Goal: Task Accomplishment & Management: Manage account settings

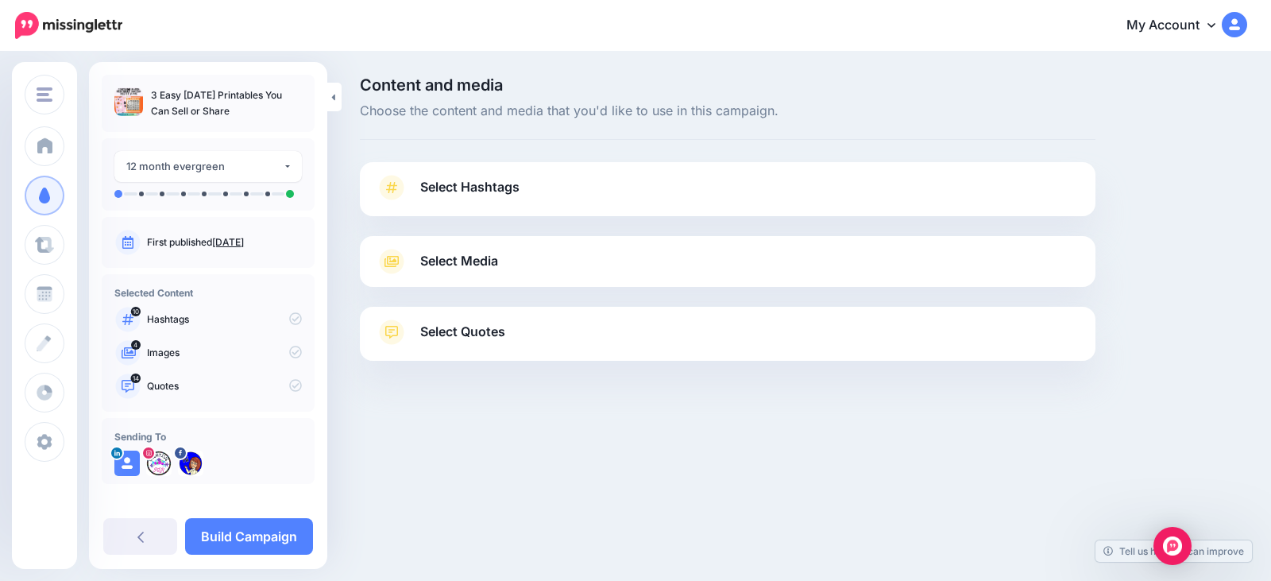
click at [488, 196] on span "Select Hashtags" at bounding box center [469, 186] width 99 height 21
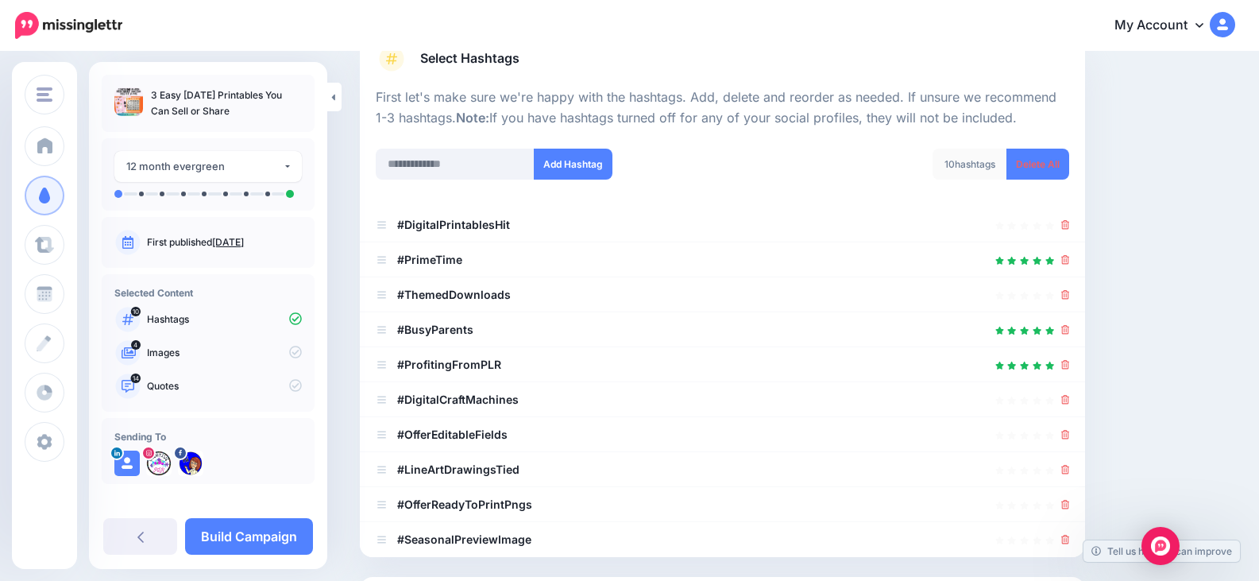
scroll to position [159, 0]
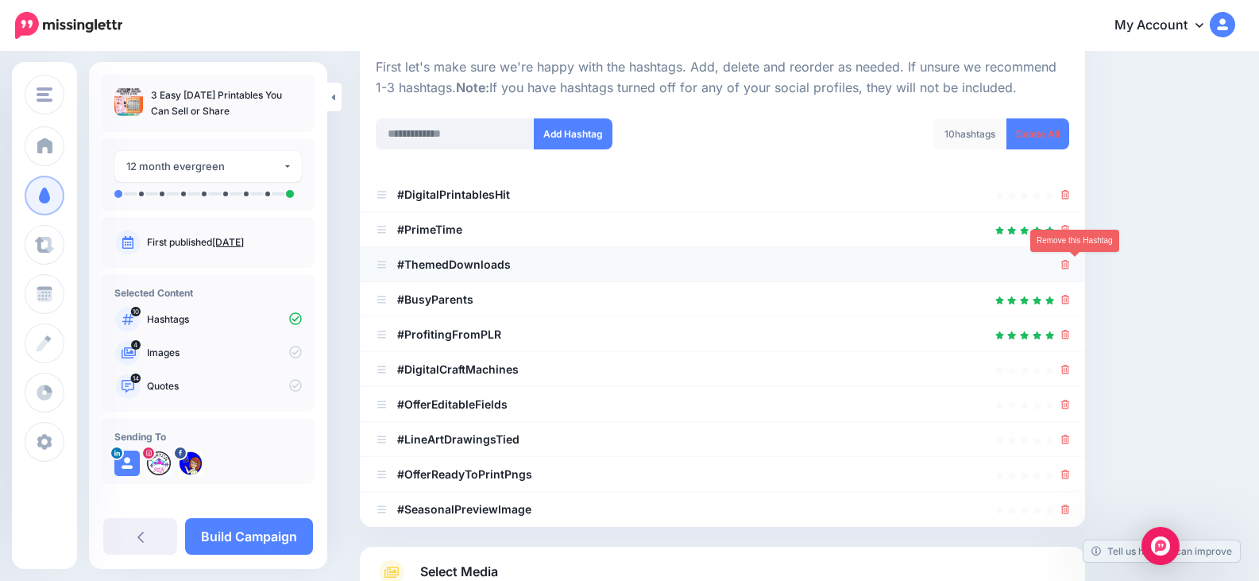
click at [1070, 263] on icon at bounding box center [1065, 265] width 9 height 10
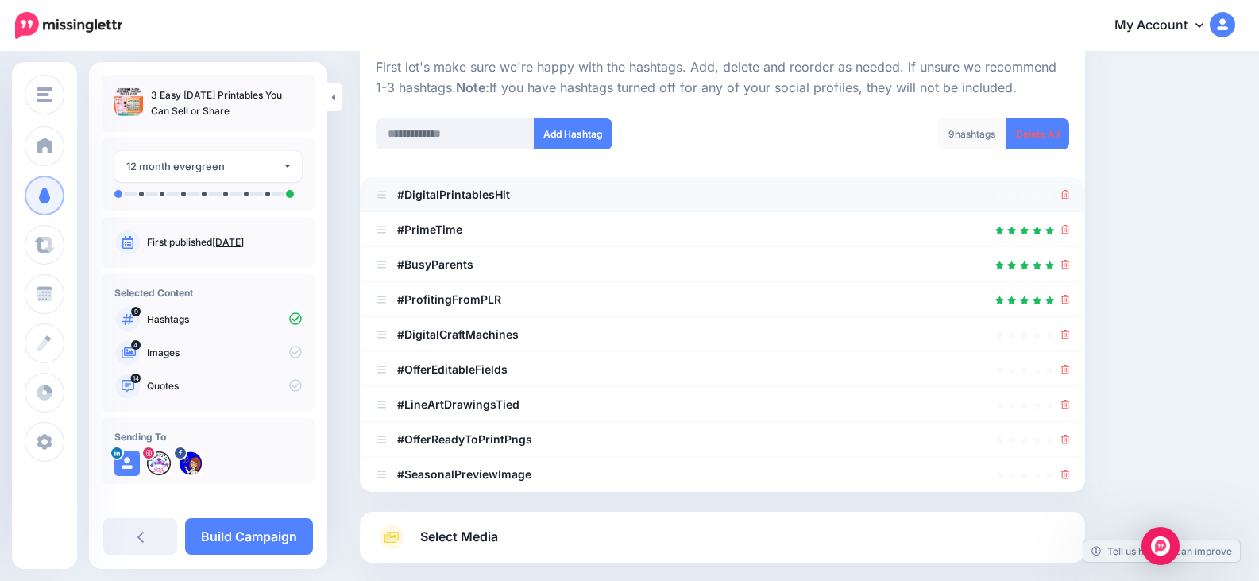
click at [1069, 200] on div at bounding box center [722, 194] width 693 height 19
click at [1068, 333] on div at bounding box center [722, 334] width 693 height 19
click at [1070, 337] on icon at bounding box center [1065, 335] width 9 height 10
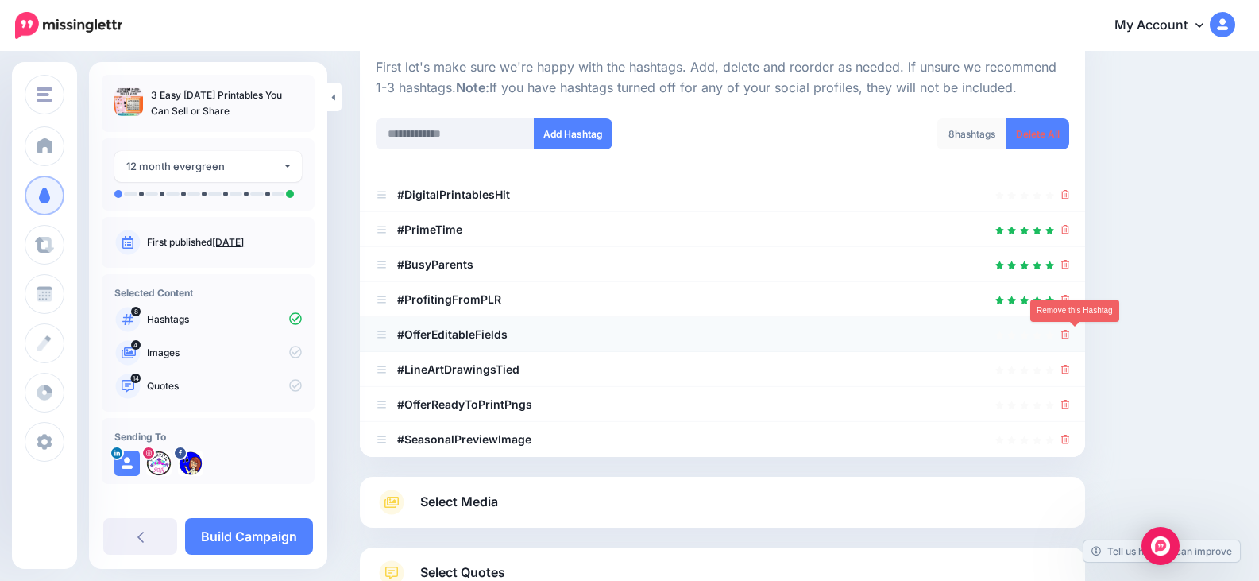
click at [1070, 338] on icon at bounding box center [1065, 335] width 9 height 10
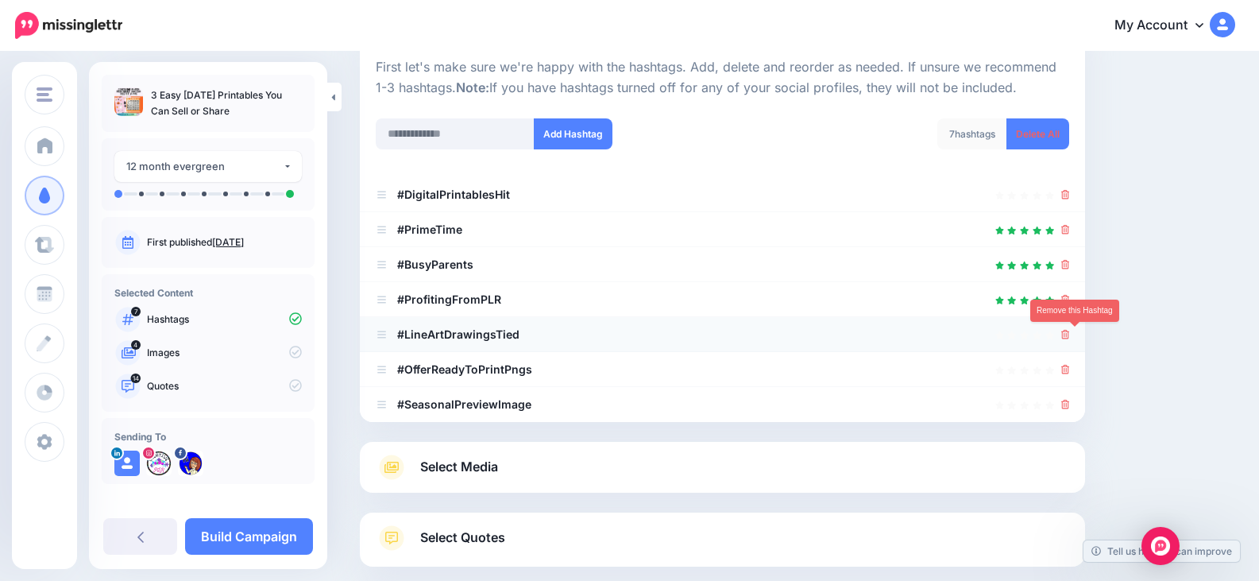
click at [1070, 329] on link at bounding box center [1065, 334] width 9 height 14
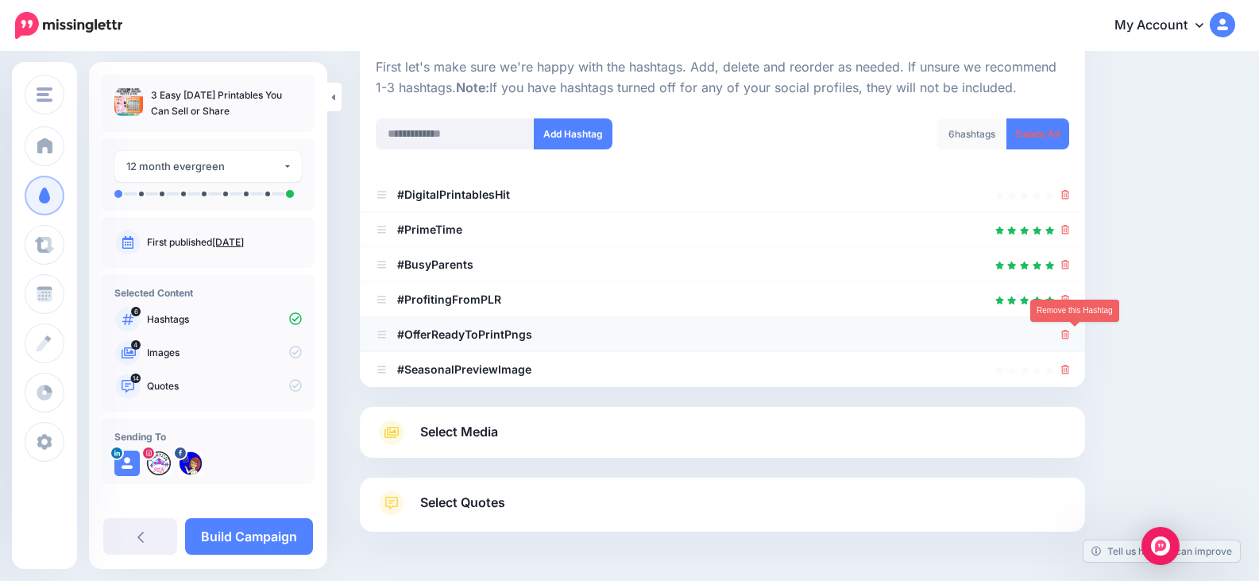
click at [1070, 336] on icon at bounding box center [1065, 335] width 9 height 10
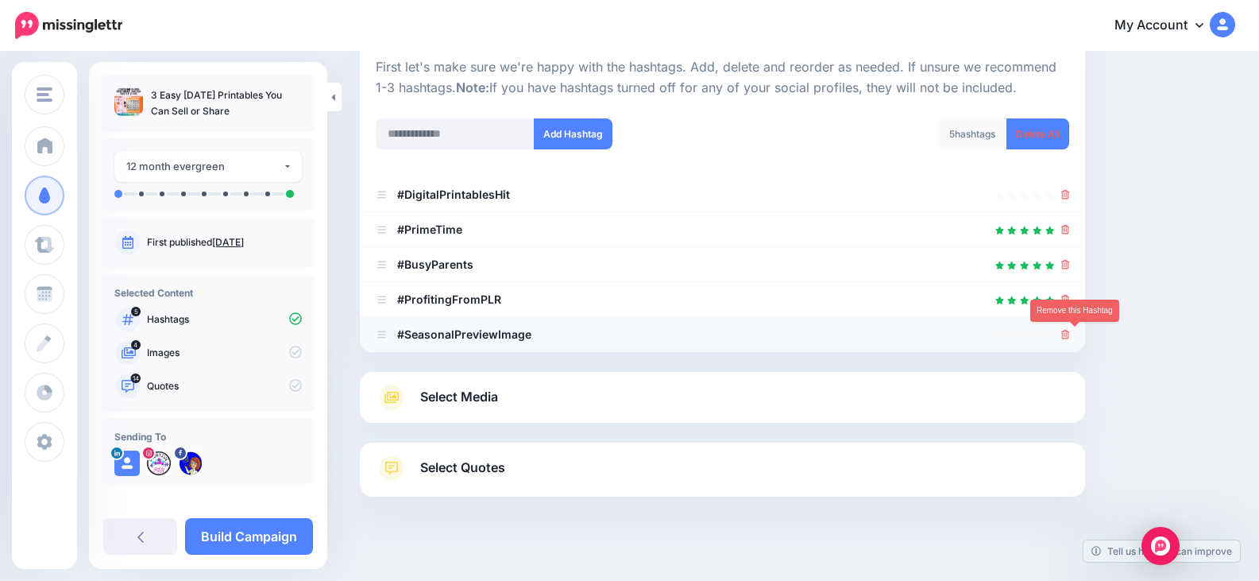
click at [1070, 336] on icon at bounding box center [1065, 335] width 9 height 10
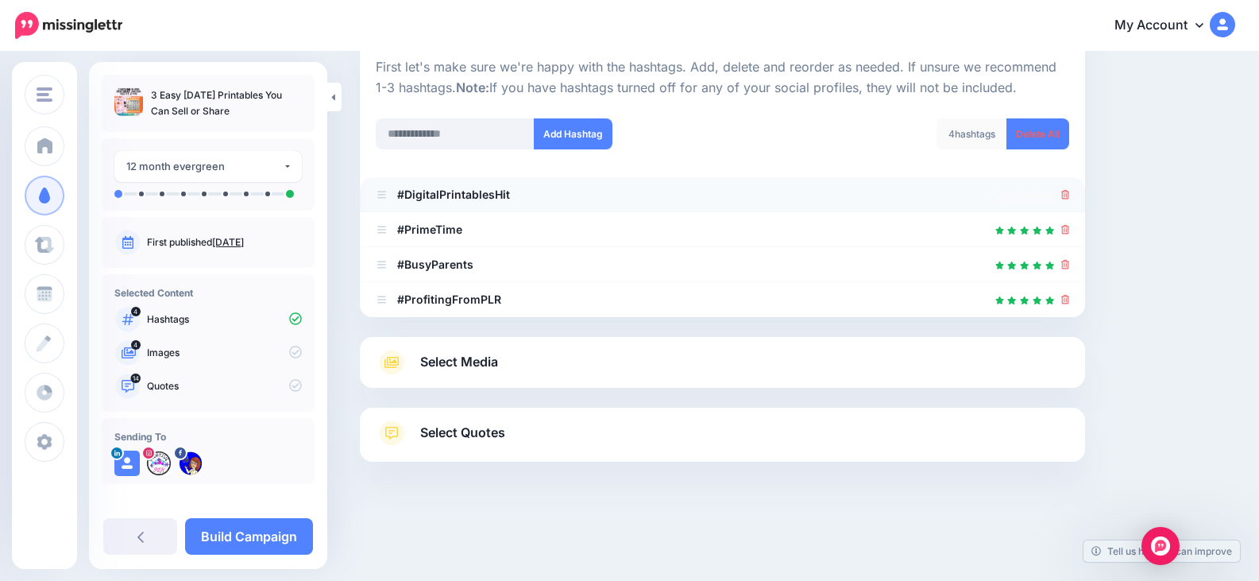
click at [1069, 194] on div at bounding box center [722, 194] width 693 height 19
click at [1070, 194] on icon at bounding box center [1065, 195] width 9 height 10
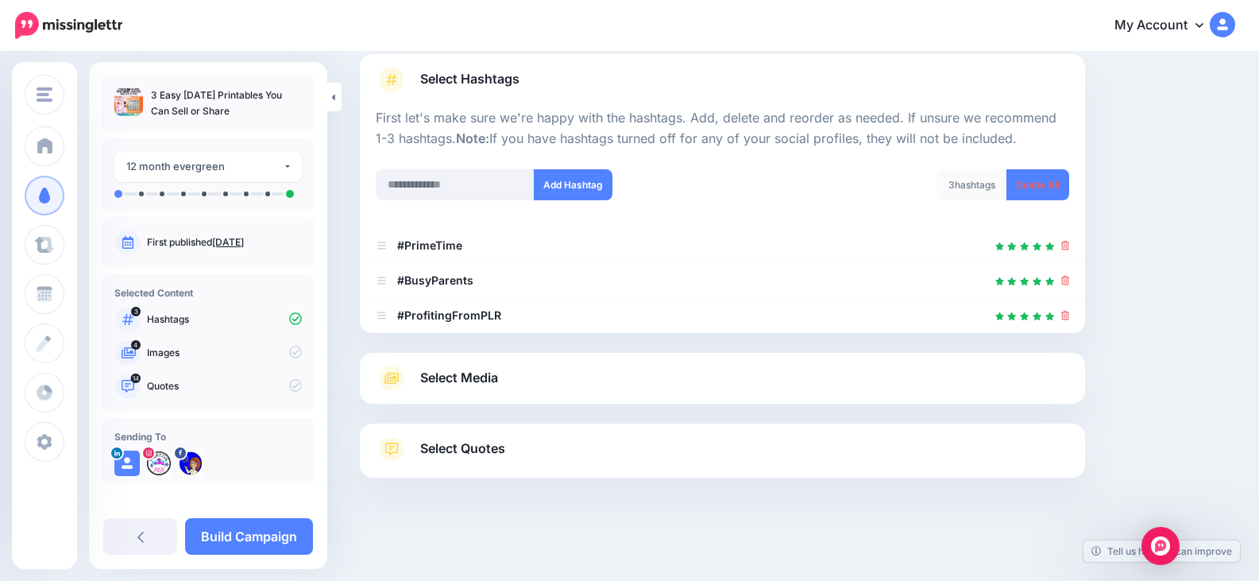
click at [532, 460] on link "Select Quotes" at bounding box center [722, 456] width 693 height 41
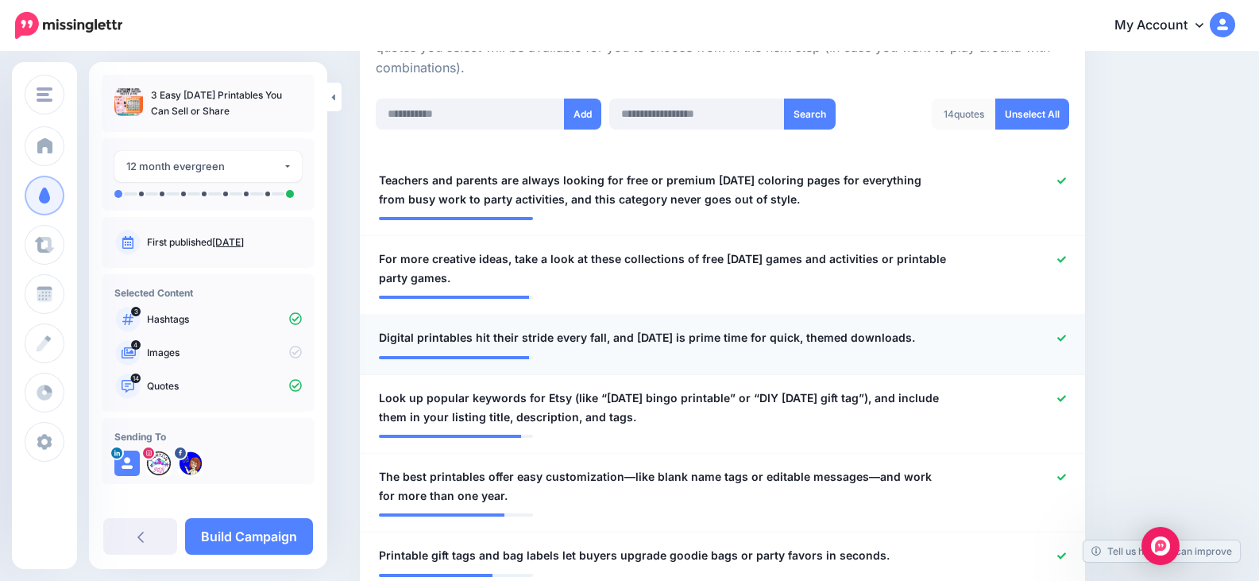
scroll to position [426, 0]
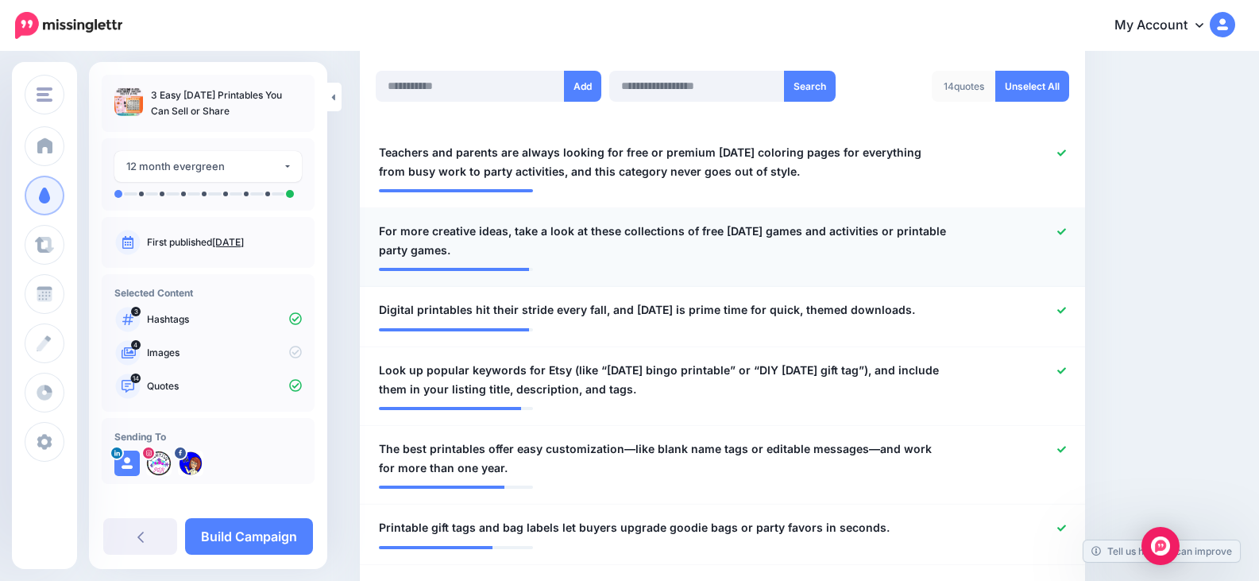
click at [1063, 230] on div at bounding box center [1018, 241] width 118 height 38
click at [1066, 234] on icon at bounding box center [1061, 231] width 9 height 9
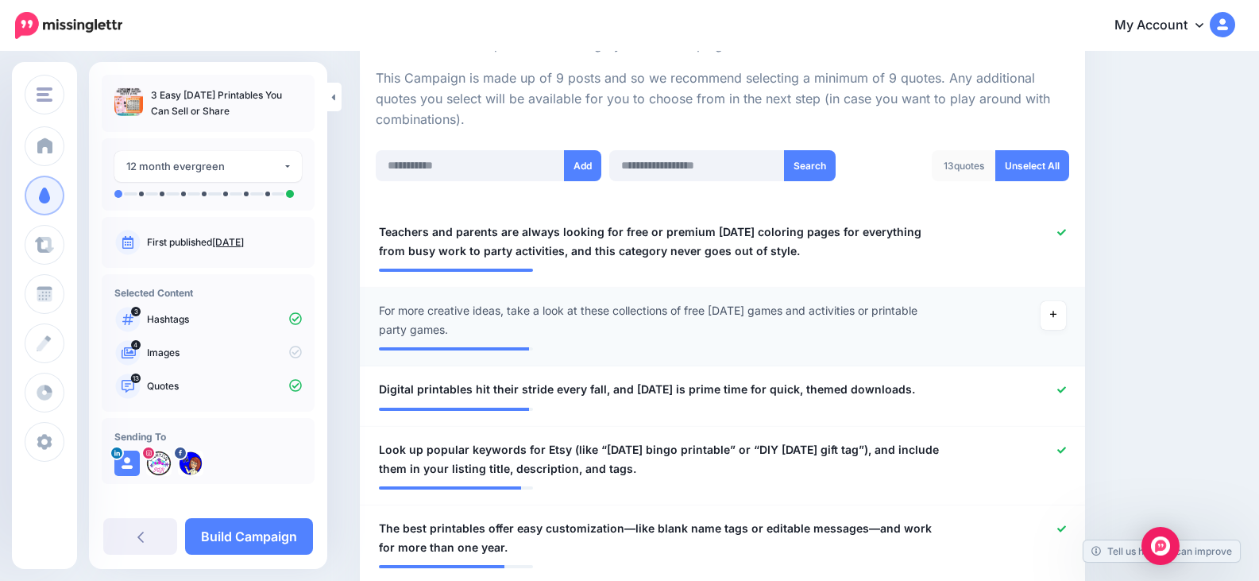
scroll to position [0, 0]
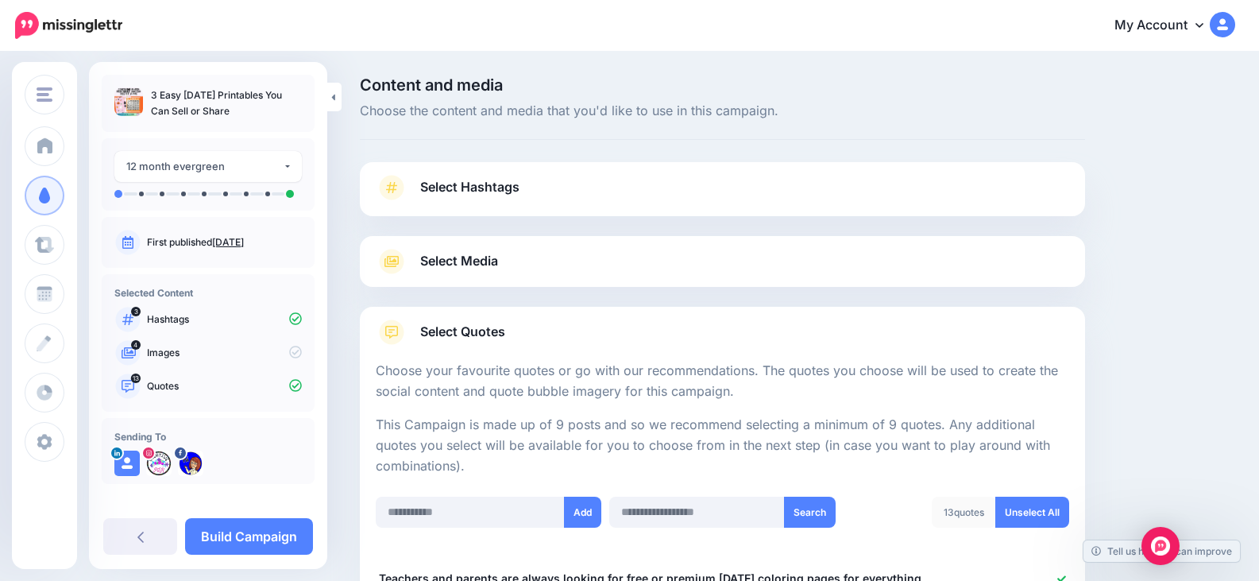
click at [526, 264] on link "Select Media" at bounding box center [722, 261] width 693 height 25
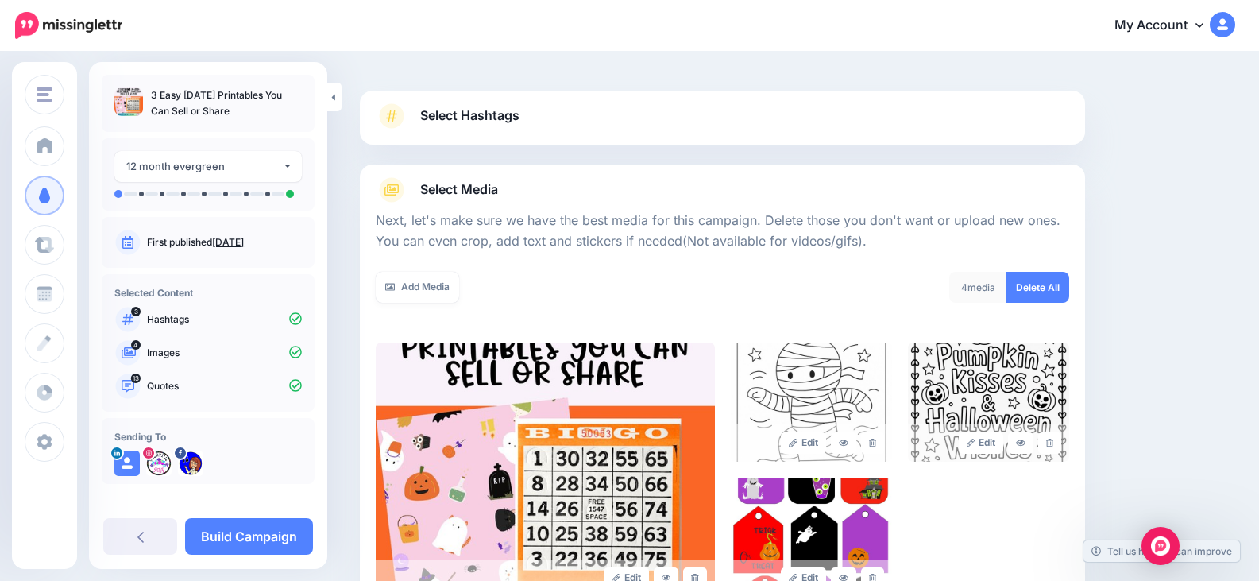
scroll to position [39, 0]
